Goal: Task Accomplishment & Management: Manage account settings

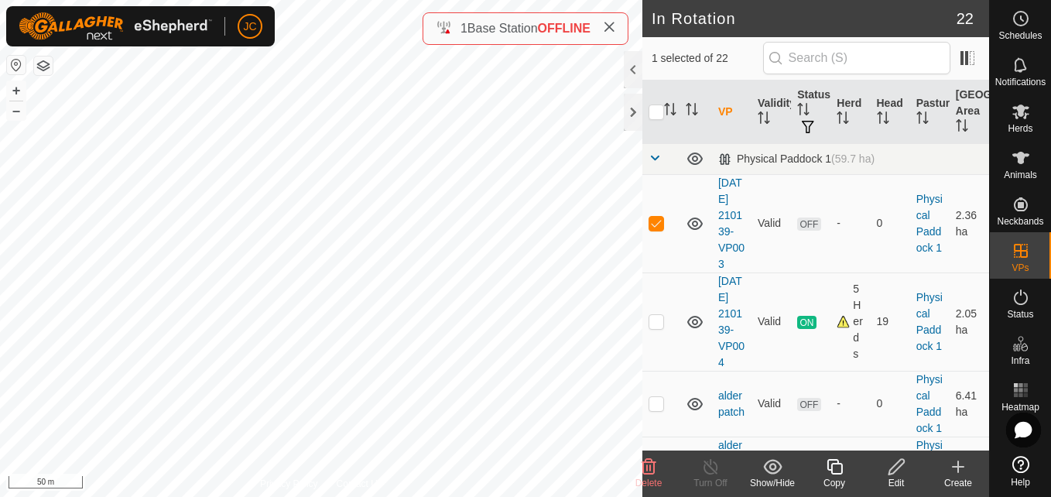
checkbox input "false"
checkbox input "true"
click at [0, 279] on html "JC Schedules Notifications Herds Animals Neckbands VPs Status Infra Heatmap Hel…" at bounding box center [525, 248] width 1051 height 497
click at [897, 481] on div "Edit" at bounding box center [896, 483] width 62 height 14
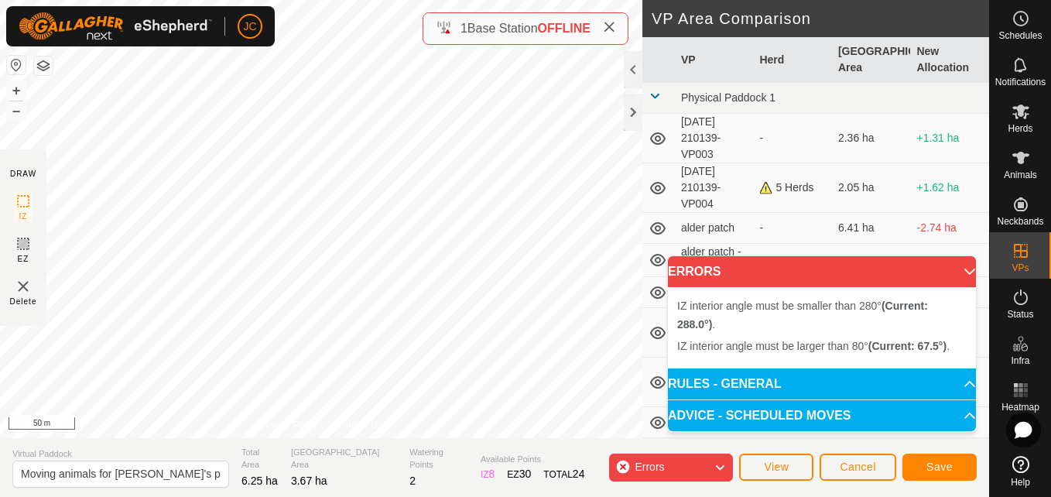
click at [523, 205] on div "IZ interior angle must be larger than 80° (Current: 67.5°) . + – ⇧ i 50 m" at bounding box center [321, 219] width 642 height 438
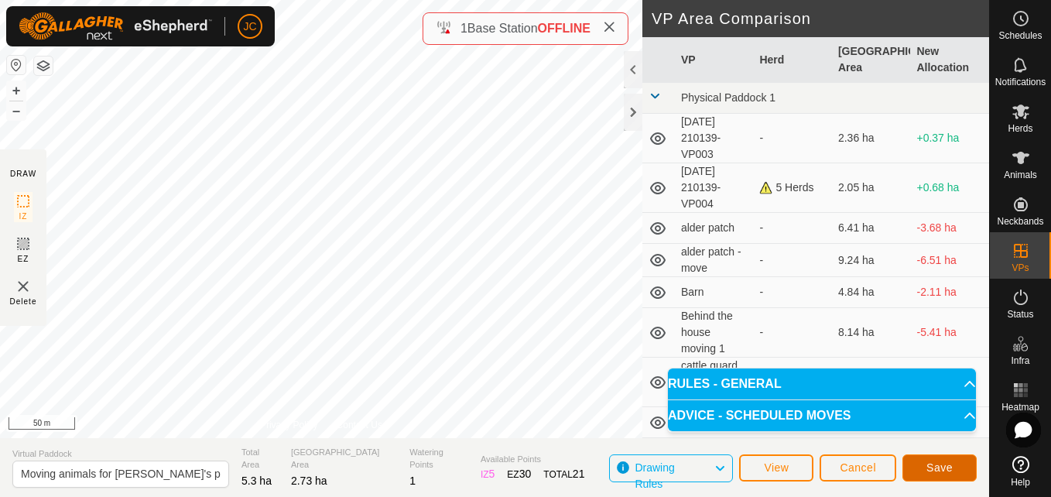
click at [933, 460] on button "Save" at bounding box center [939, 467] width 74 height 27
